Goal: Transaction & Acquisition: Complete application form

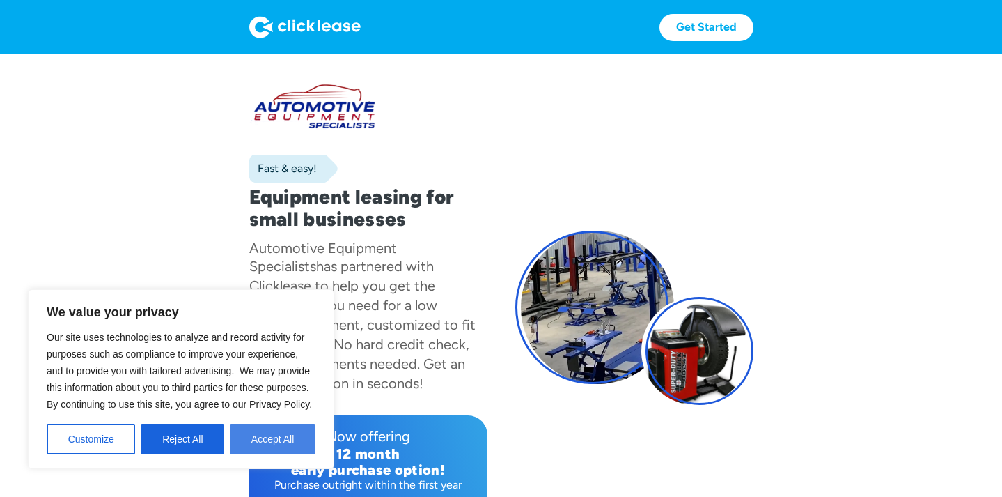
click at [260, 442] on button "Accept All" at bounding box center [273, 439] width 86 height 31
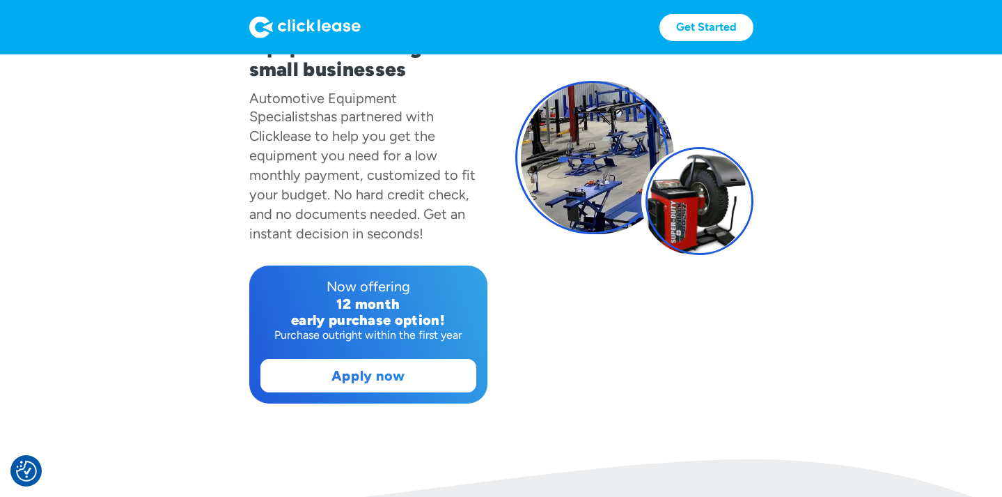
scroll to position [155, 0]
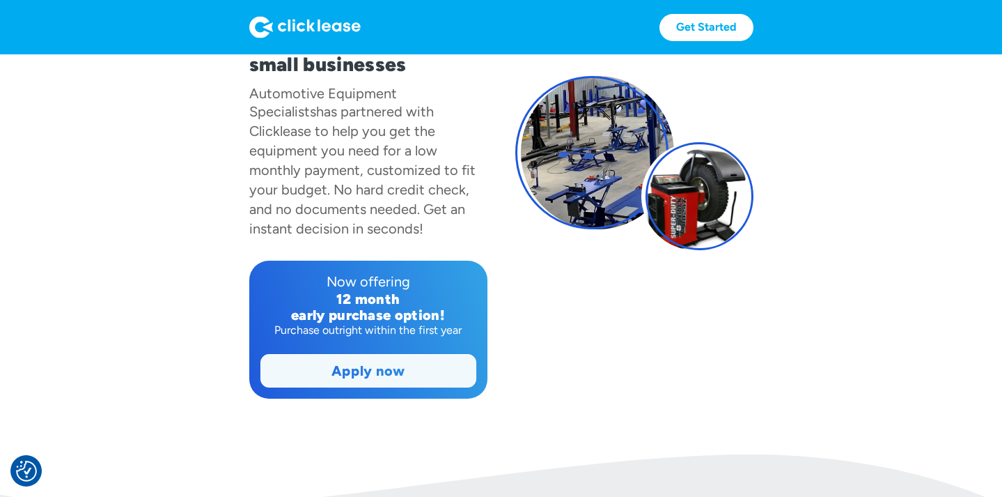
click at [410, 360] on link "Apply now" at bounding box center [368, 371] width 215 height 32
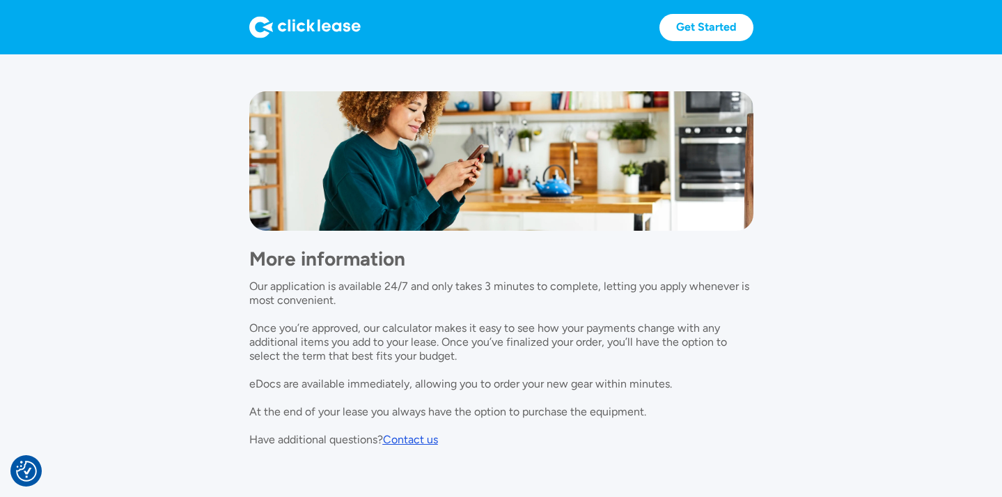
scroll to position [1221, 0]
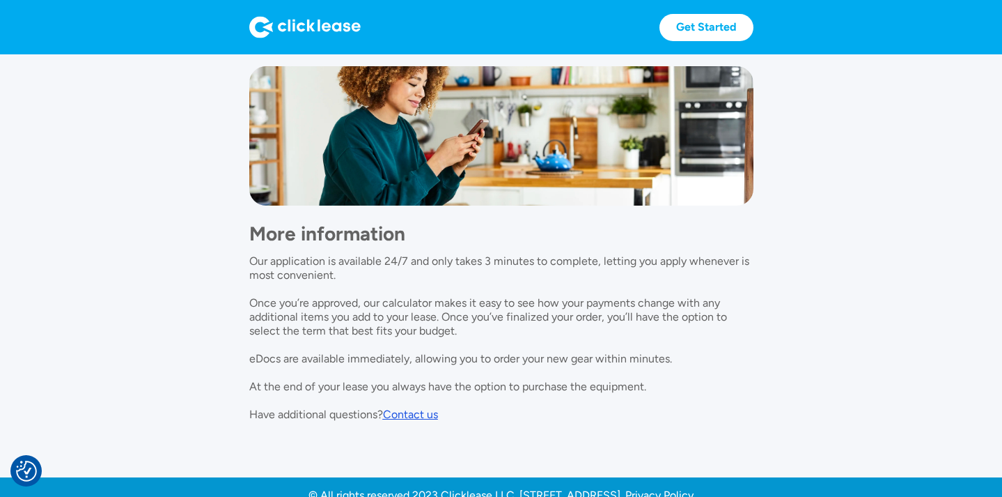
click at [422, 408] on div "Contact us" at bounding box center [410, 414] width 55 height 13
click at [413, 408] on div "Contact us" at bounding box center [410, 414] width 55 height 13
click at [408, 408] on div "Contact us" at bounding box center [410, 414] width 55 height 13
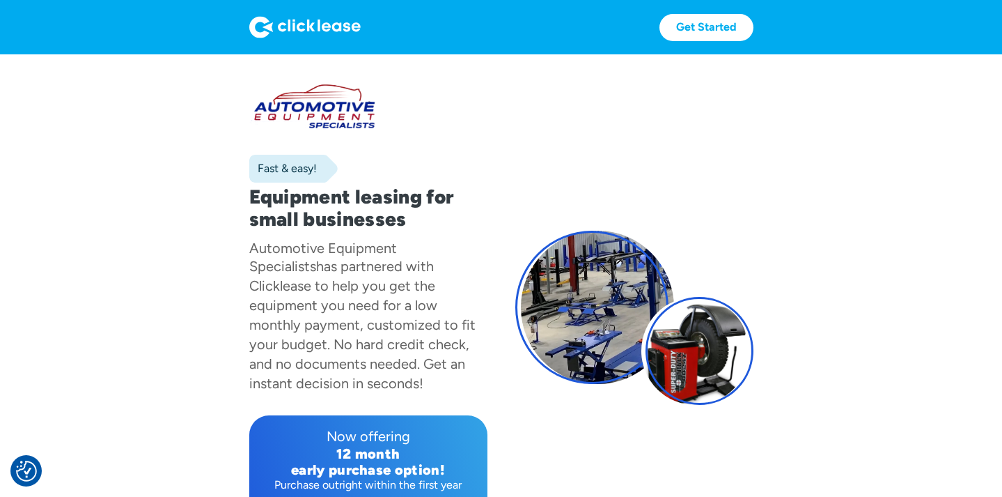
scroll to position [0, 0]
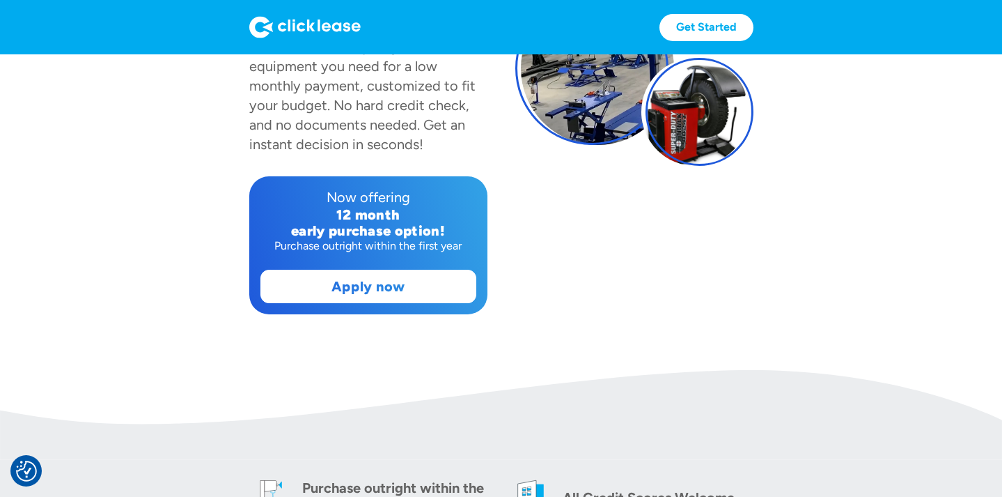
scroll to position [270, 0]
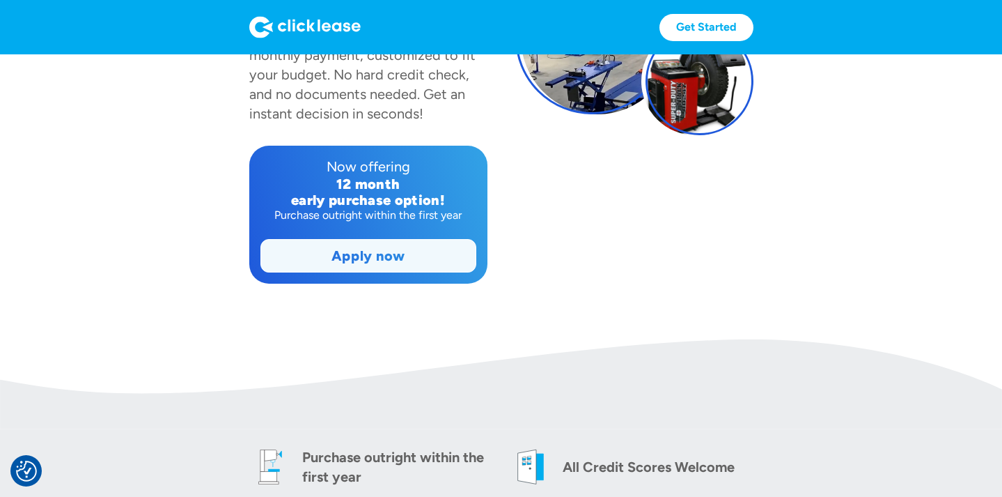
click at [415, 248] on link "Apply now" at bounding box center [368, 256] width 215 height 32
